Goal: Task Accomplishment & Management: Manage account settings

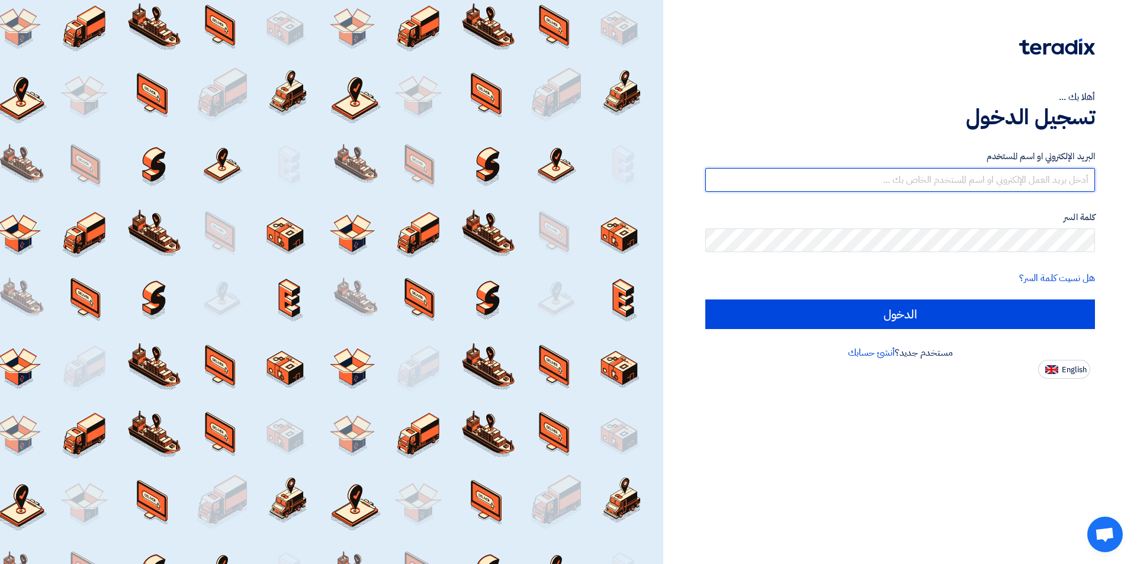
click at [1037, 174] on input "text" at bounding box center [900, 180] width 390 height 24
type input "[EMAIL_ADDRESS][DOMAIN_NAME]"
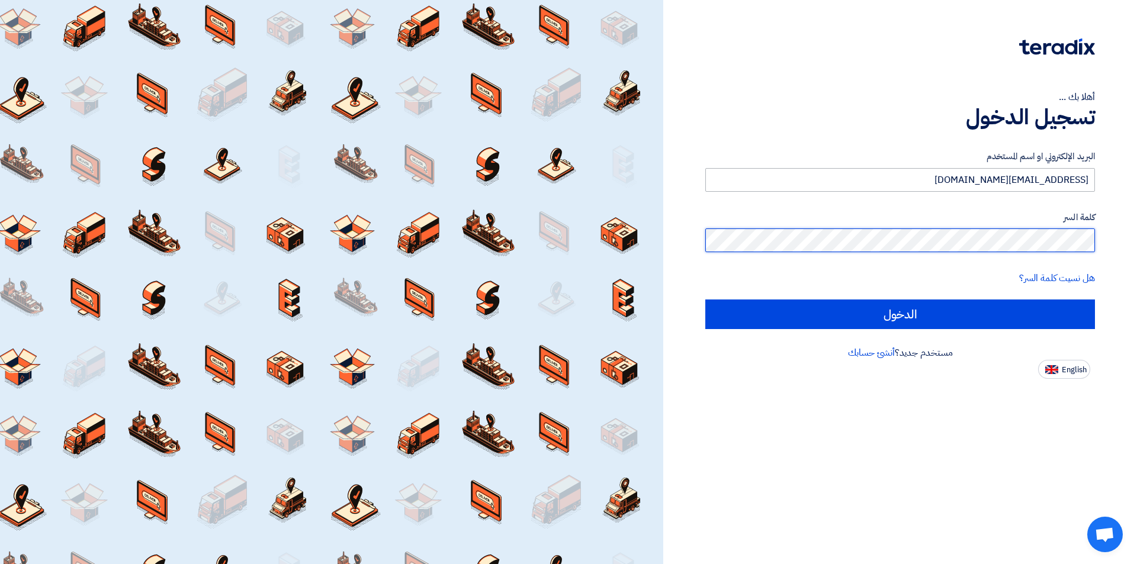
click at [705, 300] on input "الدخول" at bounding box center [900, 315] width 390 height 30
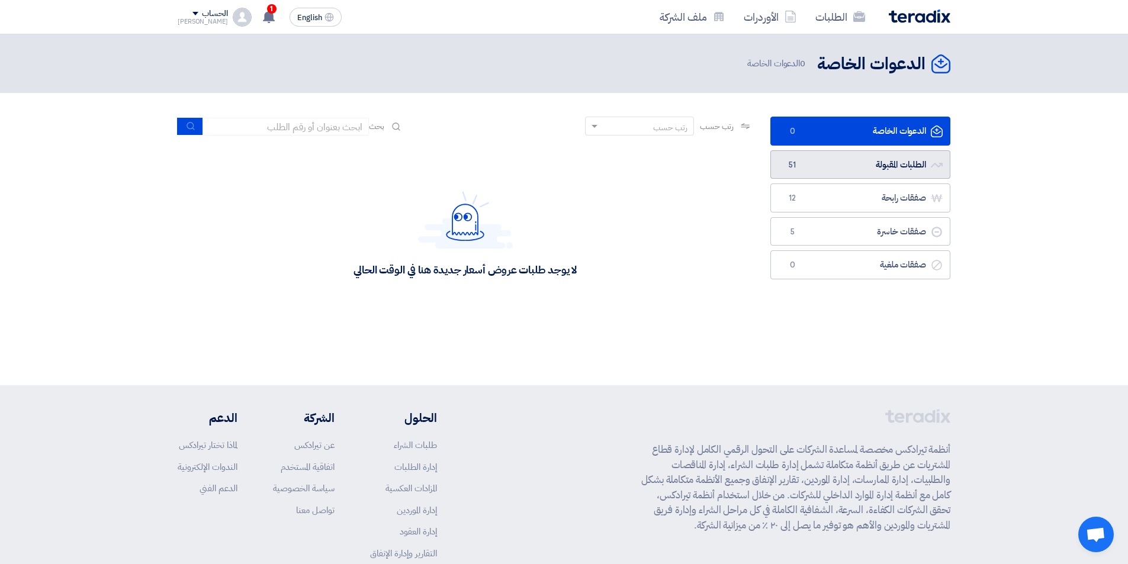
click at [879, 165] on link "الطلبات المقبولة الطلبات المقبولة 51" at bounding box center [860, 164] width 180 height 29
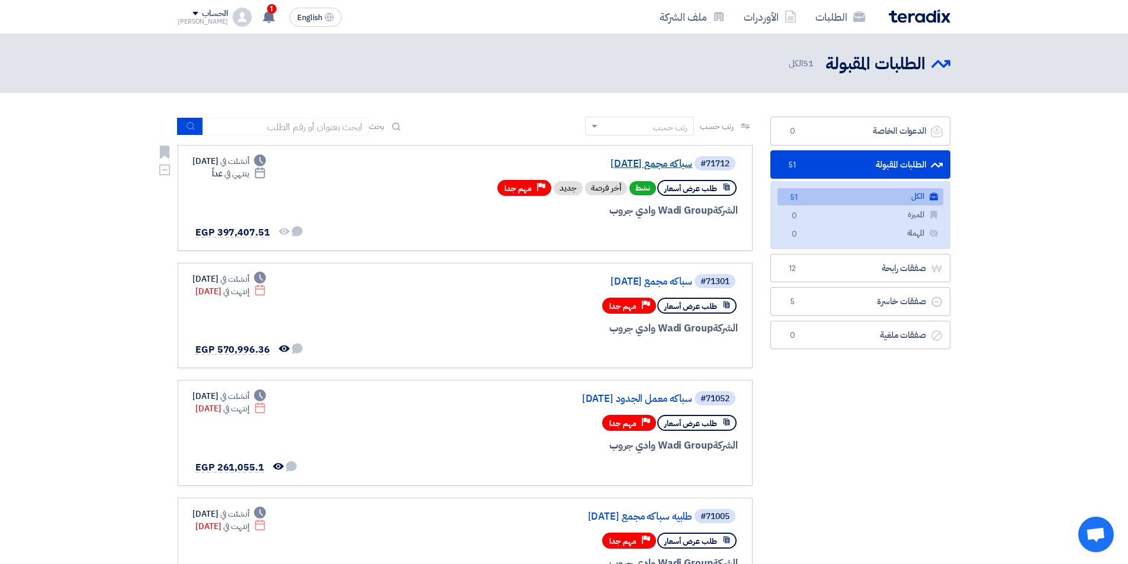
click at [624, 165] on link "سباكه مجمع [DATE]" at bounding box center [573, 164] width 237 height 11
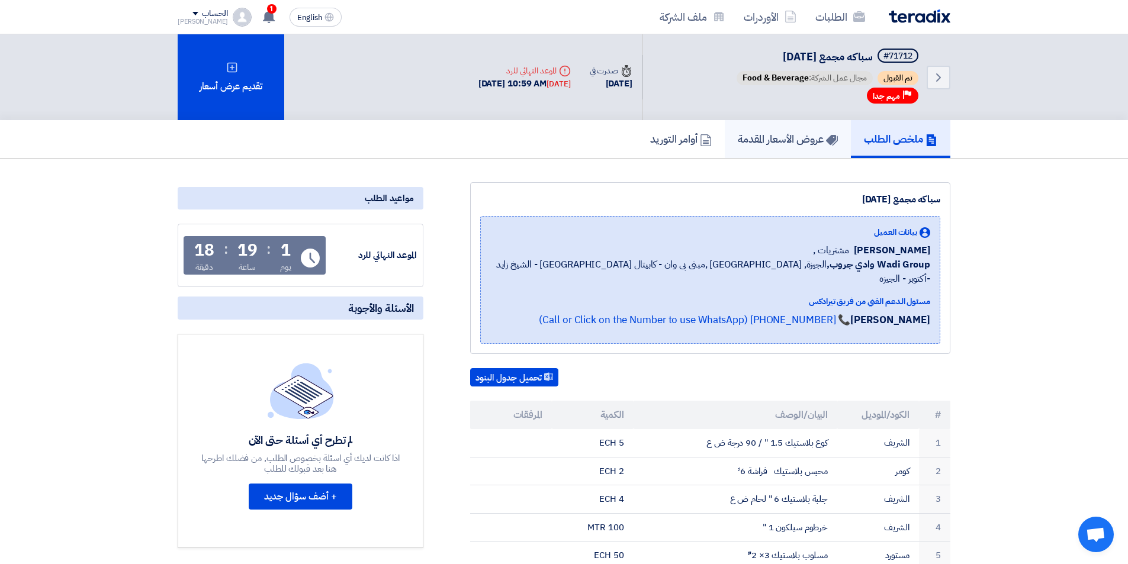
click at [797, 145] on h5 "عروض الأسعار المقدمة" at bounding box center [788, 139] width 100 height 14
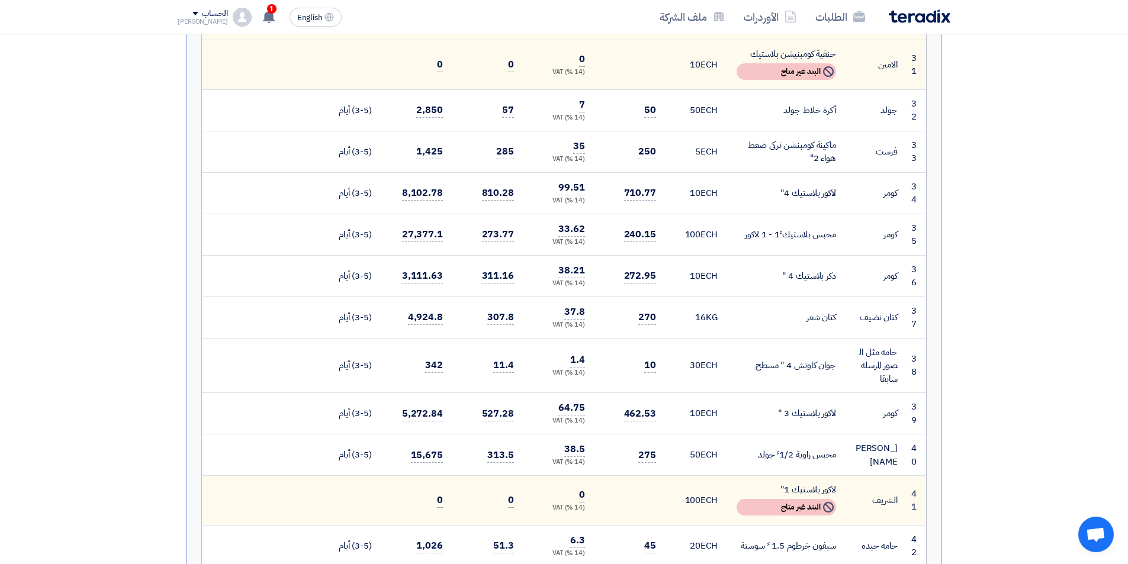
scroll to position [1954, 0]
